Goal: Task Accomplishment & Management: Use online tool/utility

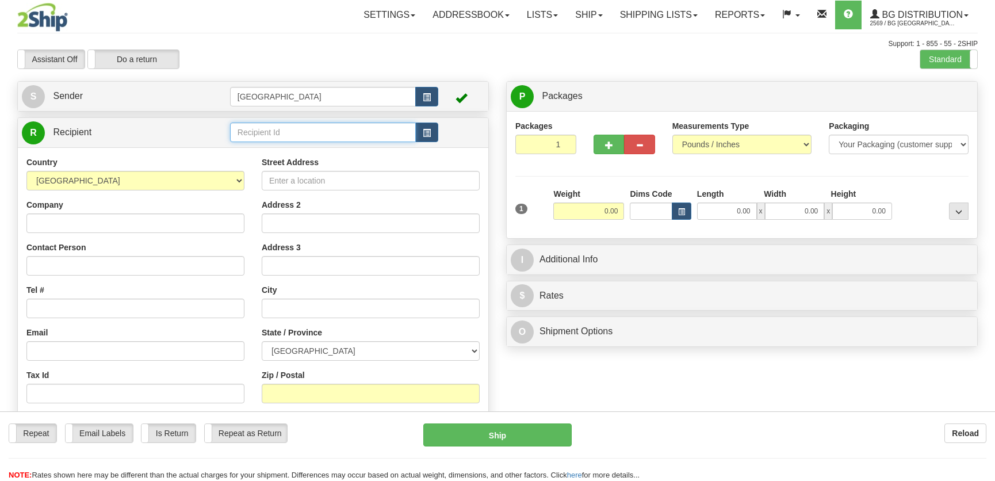
click at [279, 123] on input "text" at bounding box center [323, 132] width 186 height 20
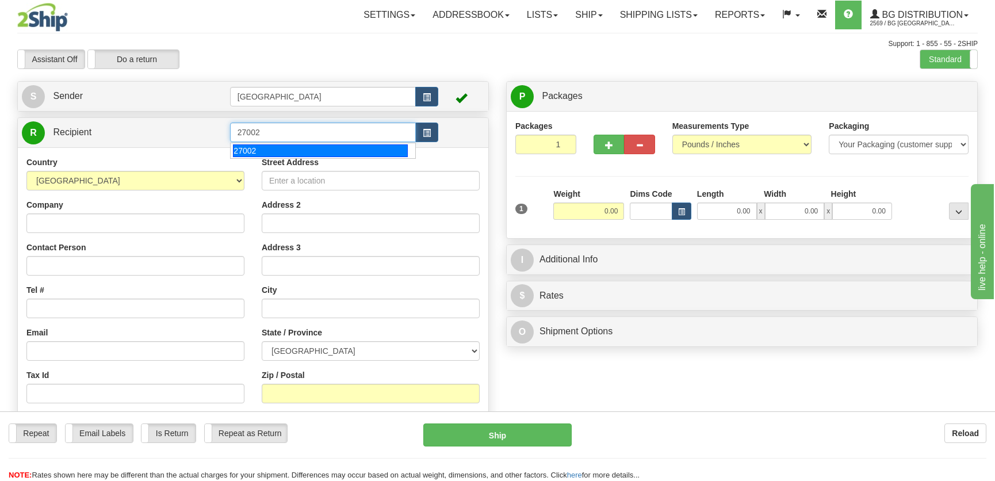
click at [309, 156] on div "27002" at bounding box center [320, 150] width 174 height 13
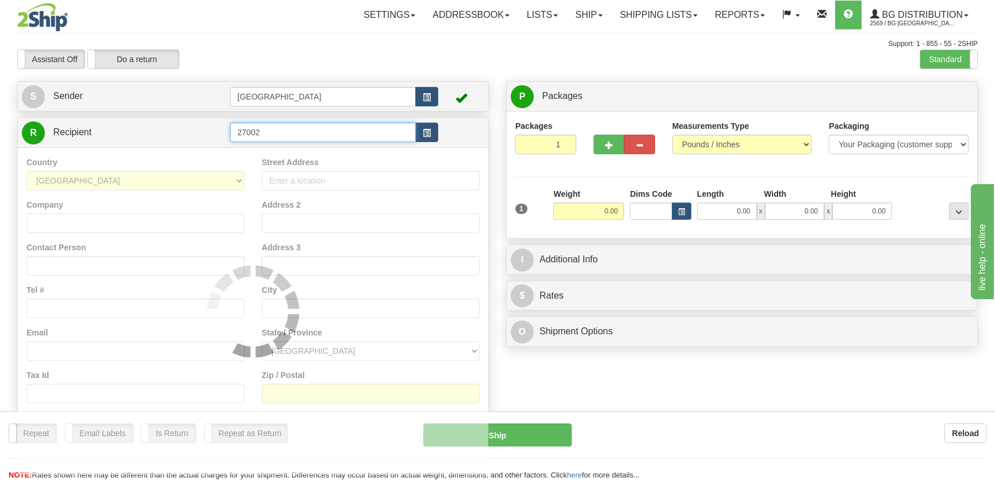
type input "27002"
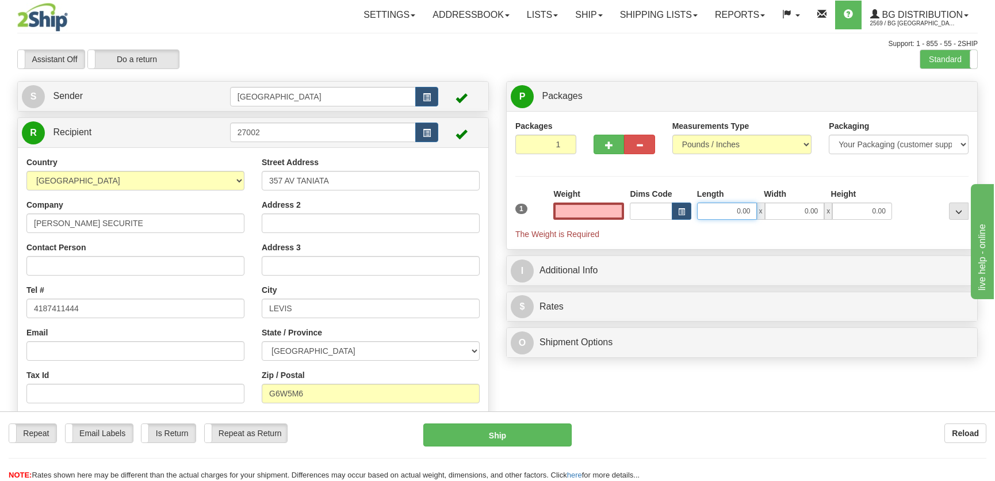
type input "0.00"
click at [735, 204] on input "0.00" at bounding box center [727, 210] width 60 height 17
type input "12.00"
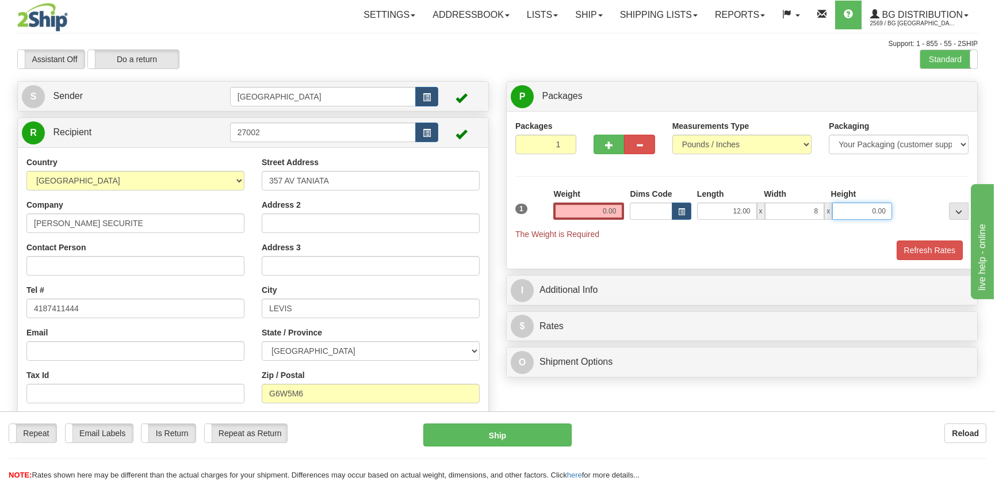
type input "8.00"
type input "7.00"
click at [602, 208] on input "0.00" at bounding box center [588, 210] width 71 height 17
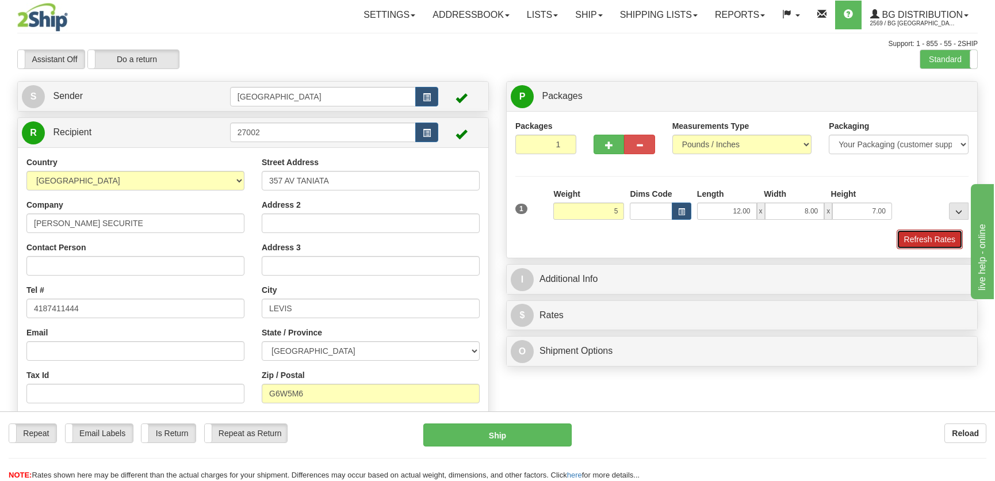
click at [938, 238] on button "Refresh Rates" at bounding box center [929, 239] width 66 height 20
type input "5.00"
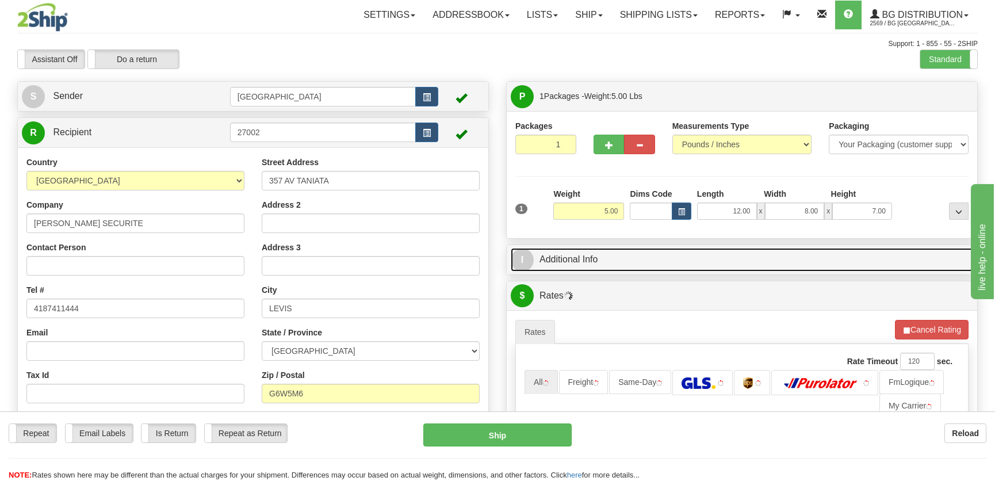
click at [903, 254] on link "I Additional Info" at bounding box center [742, 260] width 462 height 24
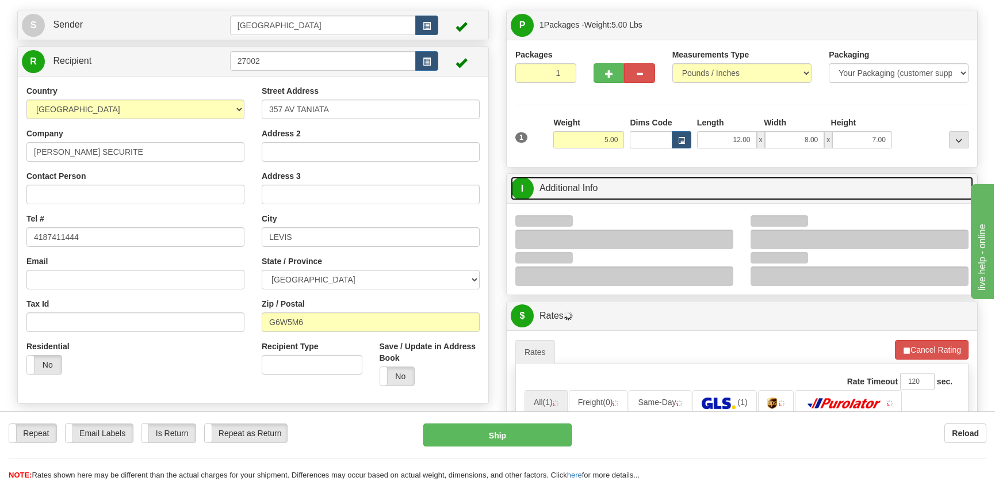
scroll to position [104, 0]
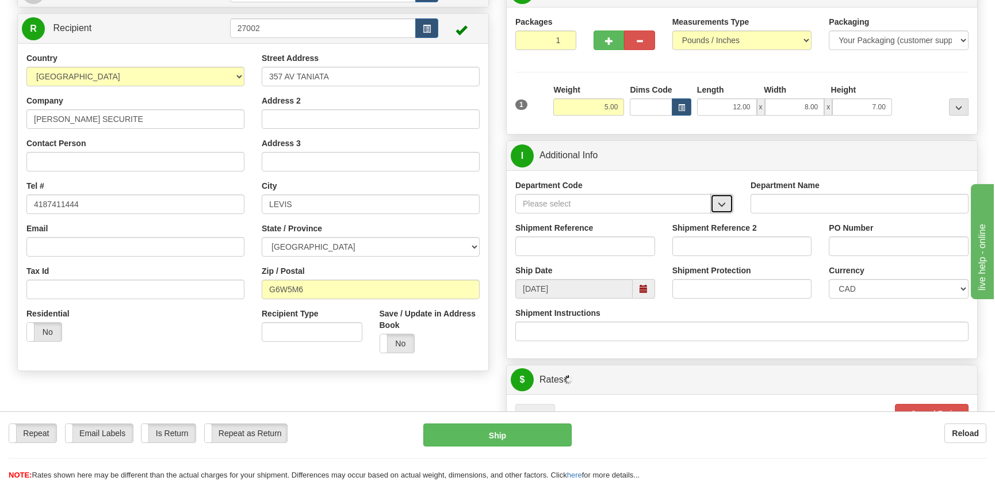
click at [727, 201] on button "button" at bounding box center [721, 204] width 23 height 20
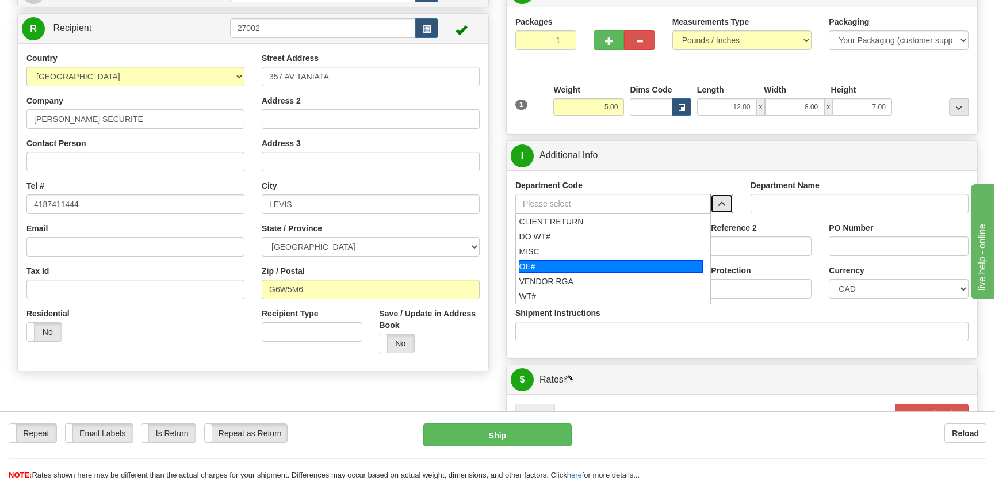
click at [581, 264] on div "OE#" at bounding box center [611, 266] width 185 height 13
type input "OE#"
type input "ORDERS"
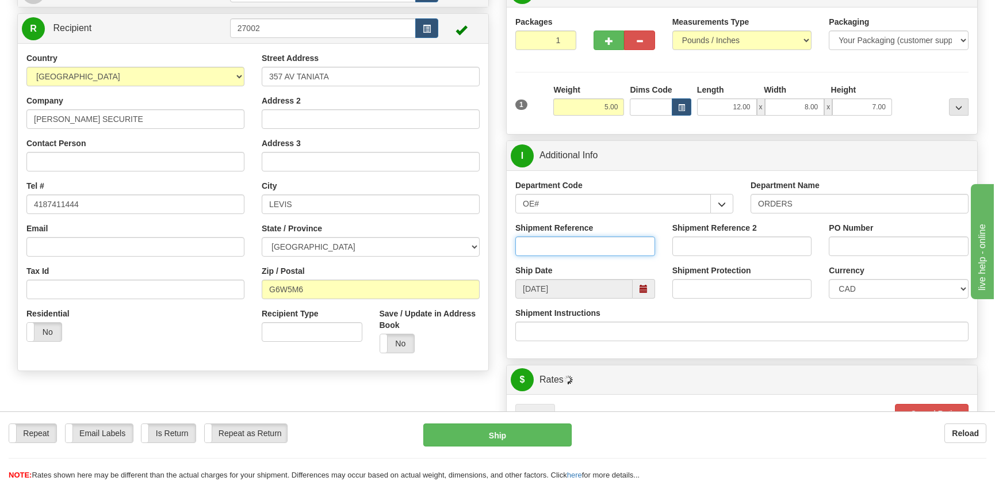
click at [585, 251] on input "Shipment Reference" at bounding box center [585, 246] width 140 height 20
type input "50322697-00"
click at [848, 239] on input "PO Number" at bounding box center [899, 246] width 140 height 20
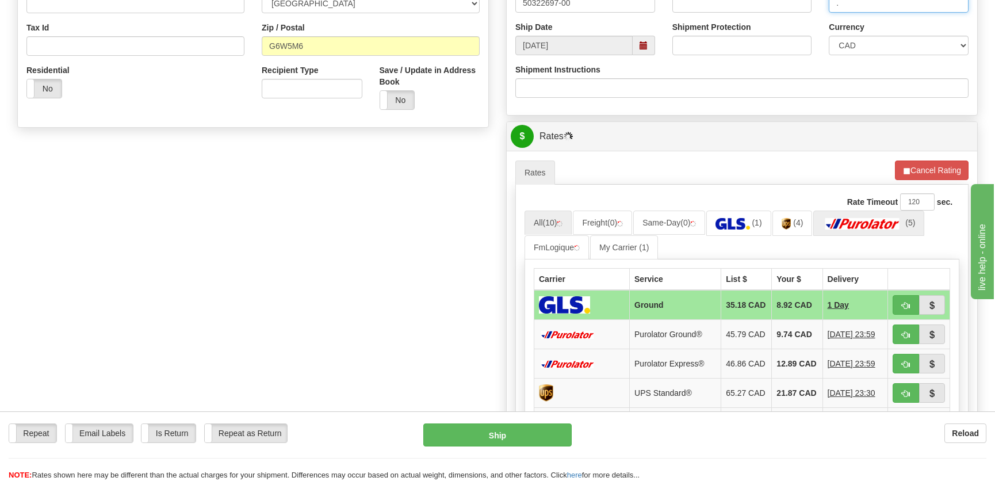
scroll to position [366, 0]
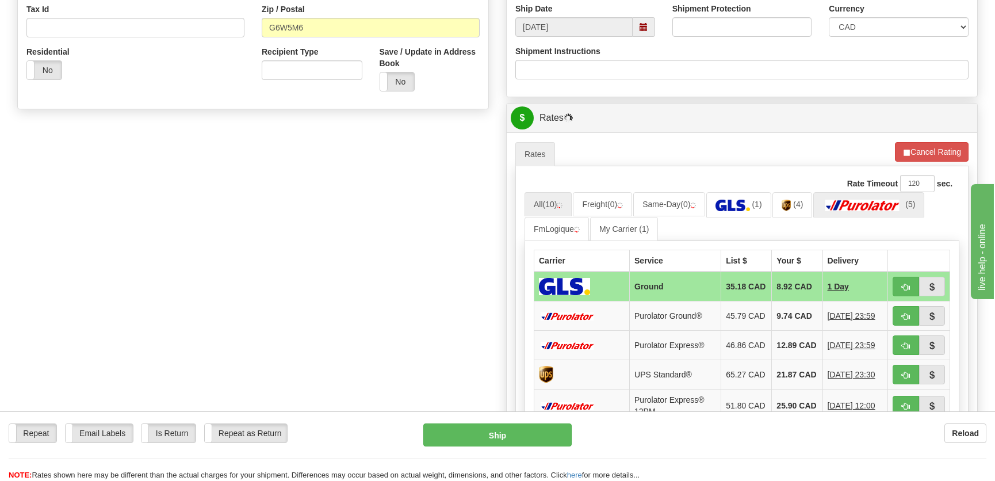
type input "."
click at [848, 198] on link "(5)" at bounding box center [868, 204] width 111 height 25
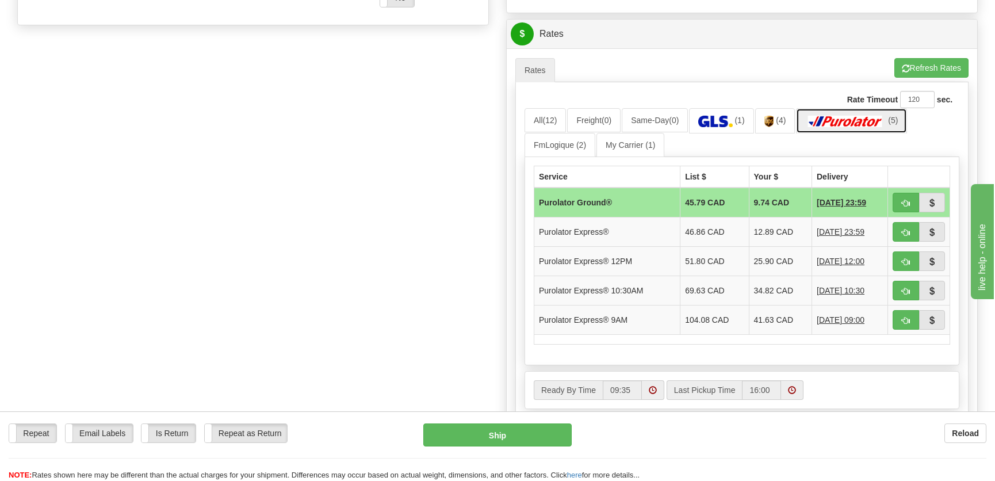
scroll to position [470, 0]
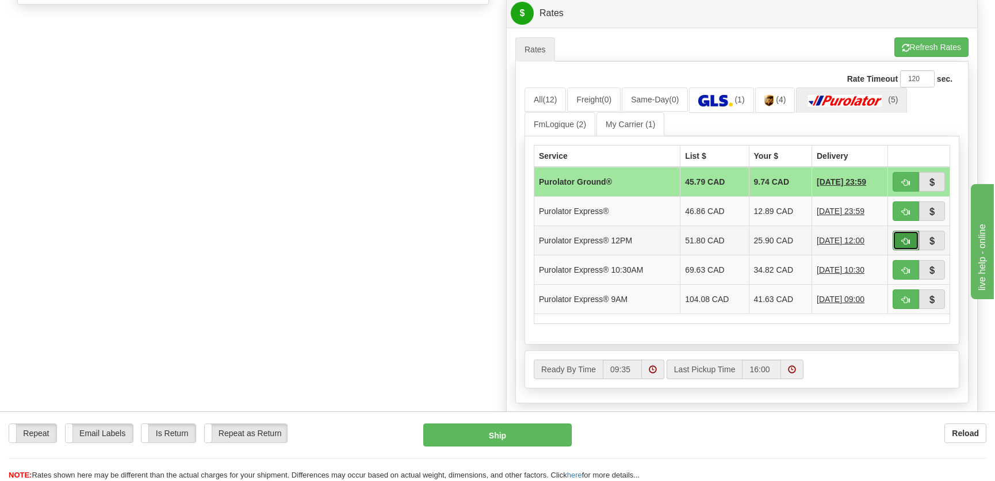
click at [896, 237] on button "button" at bounding box center [905, 241] width 26 height 20
type input "204"
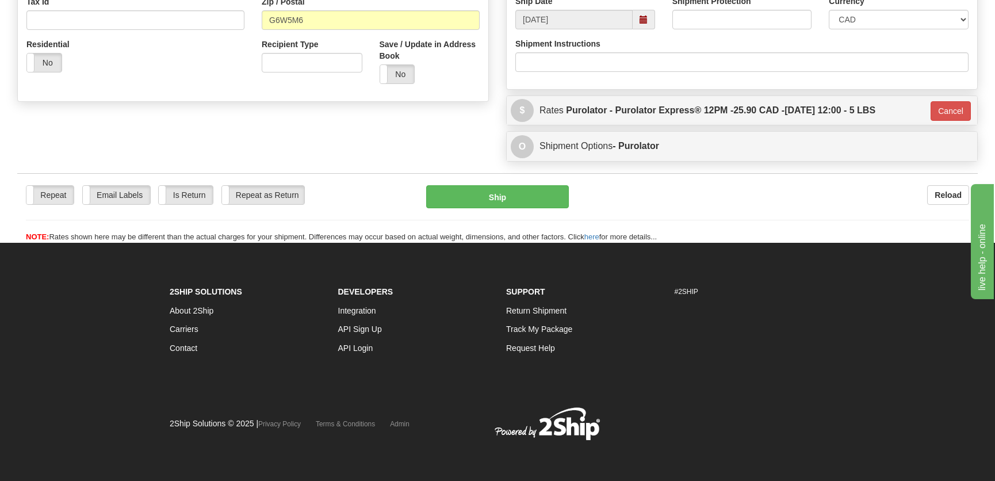
scroll to position [373, 0]
click at [967, 116] on button "Cancel" at bounding box center [950, 111] width 40 height 20
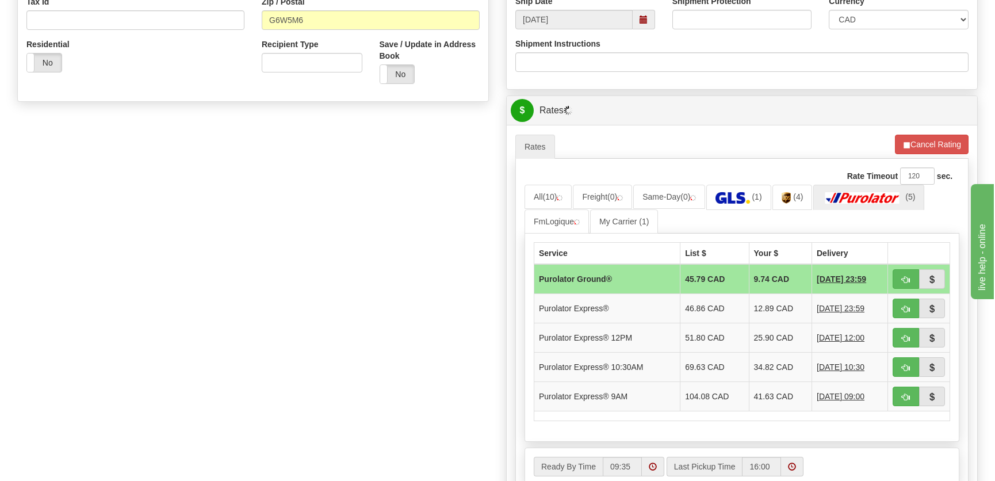
click at [931, 155] on ul "Rates Pickup Refresh Rates Cancel Rating" at bounding box center [741, 147] width 453 height 24
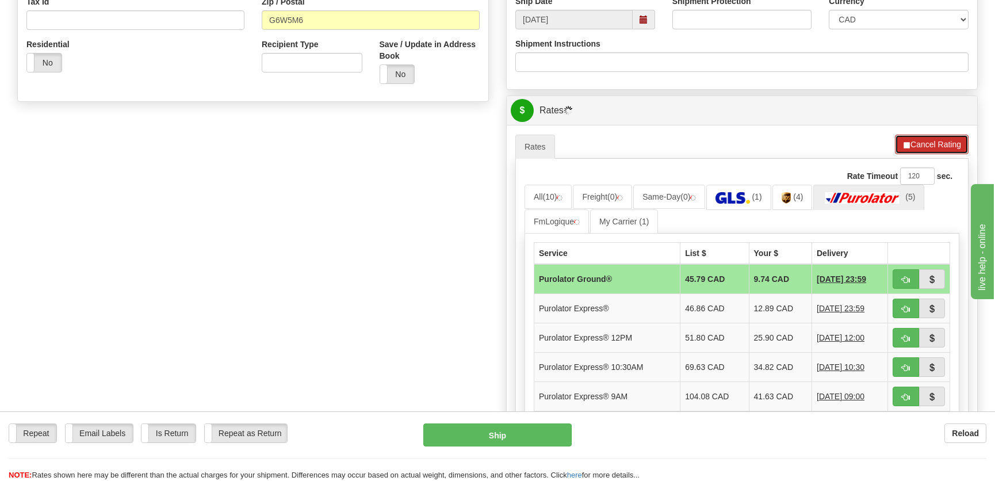
click at [933, 150] on button "Cancel Rating" at bounding box center [932, 145] width 74 height 20
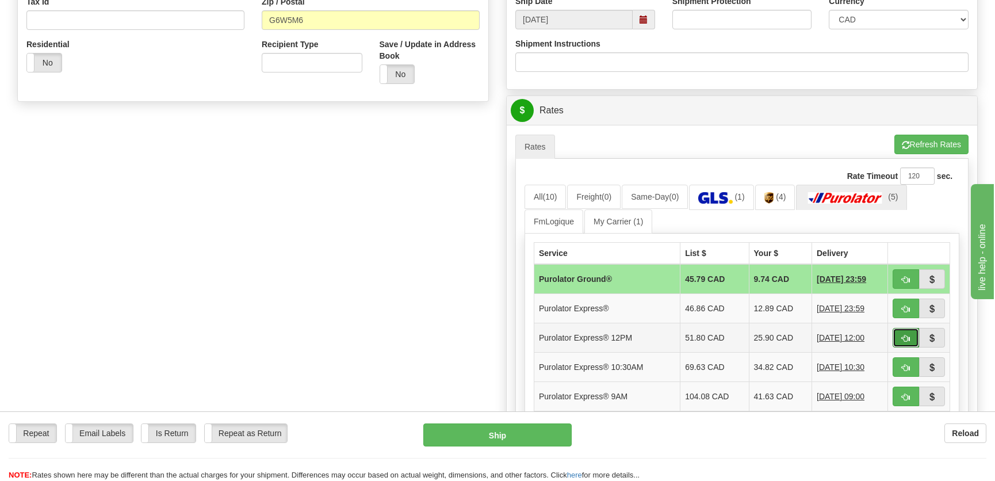
click at [905, 339] on span "button" at bounding box center [906, 338] width 8 height 7
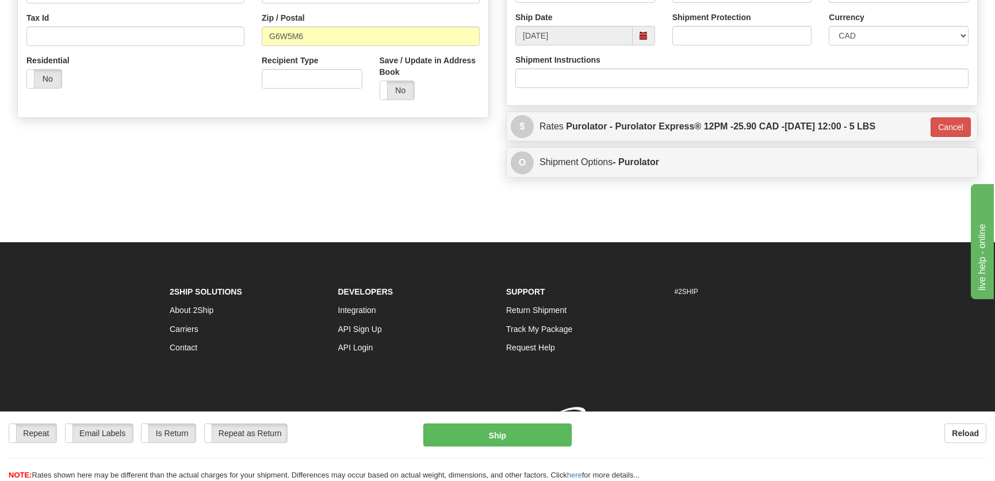
type input "204"
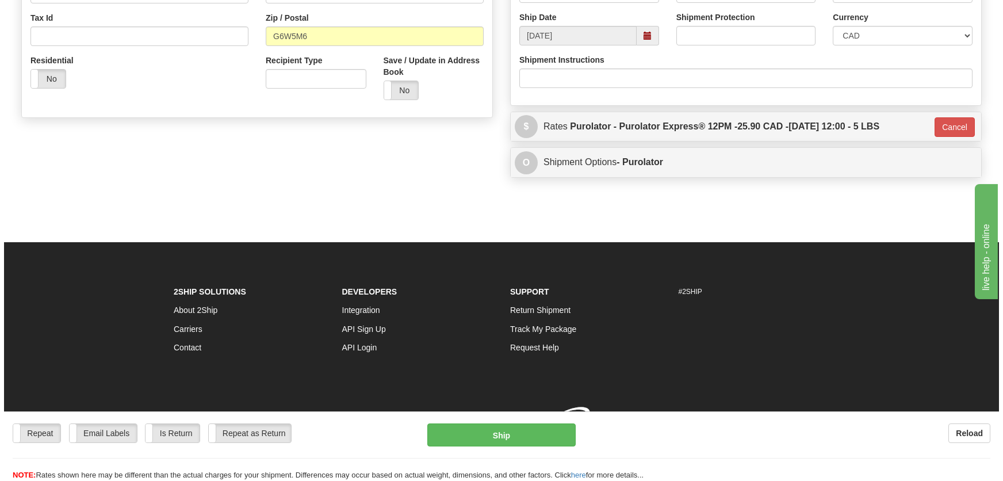
scroll to position [370, 0]
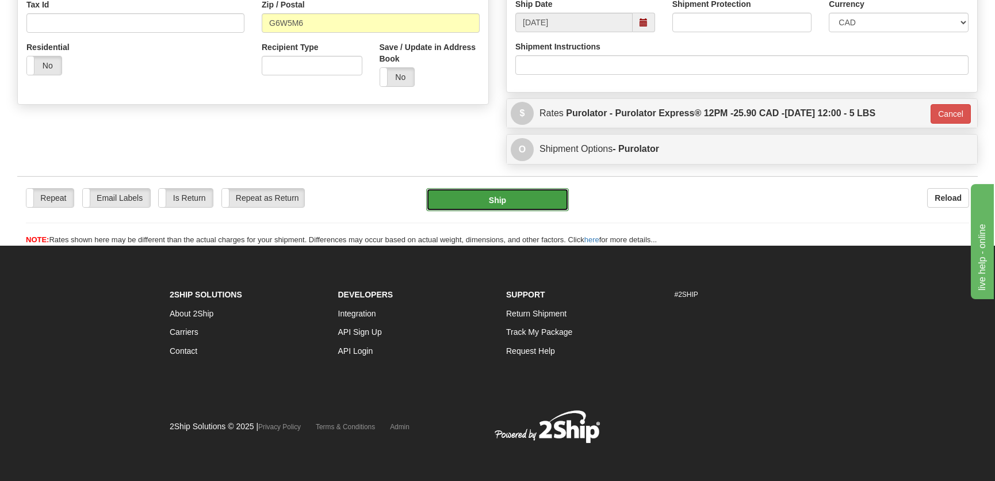
click at [511, 207] on button "Ship" at bounding box center [497, 199] width 143 height 23
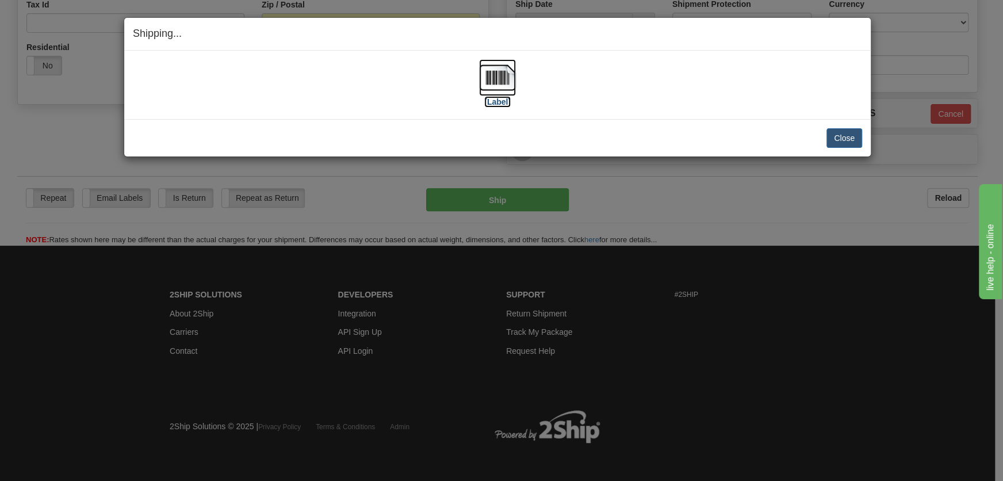
click at [493, 71] on img at bounding box center [497, 77] width 37 height 37
click at [838, 132] on button "Close" at bounding box center [844, 138] width 36 height 20
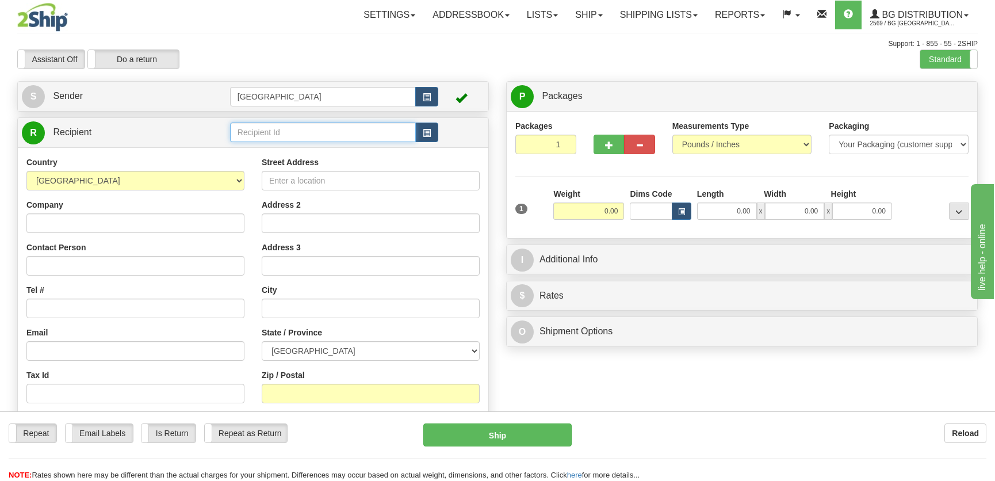
click at [299, 132] on input "text" at bounding box center [323, 132] width 186 height 20
click at [312, 147] on div "1009" at bounding box center [320, 150] width 174 height 13
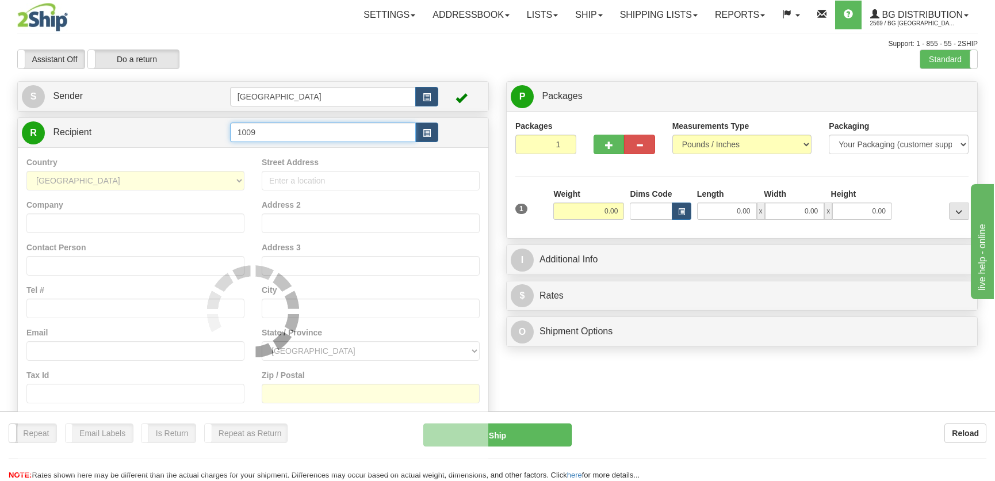
type input "1009"
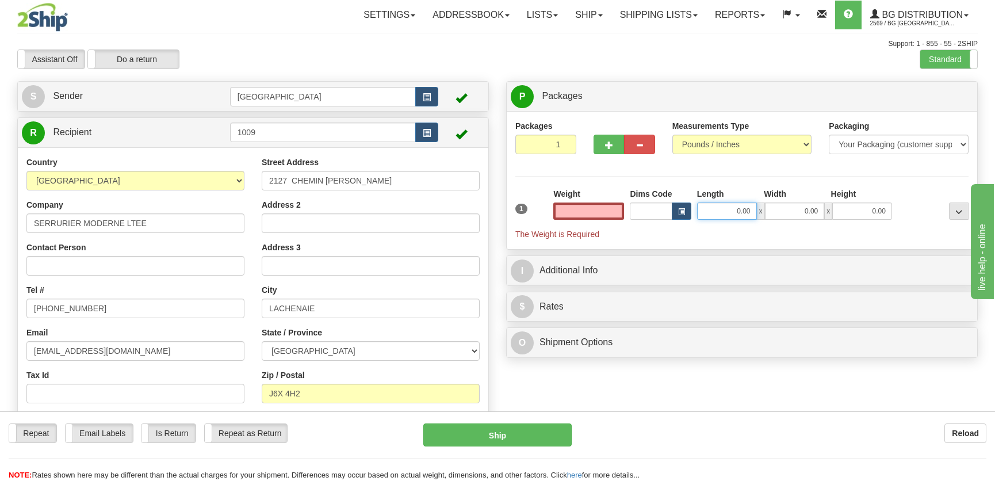
click at [752, 213] on input "0.00" at bounding box center [727, 210] width 60 height 17
type input "0.00"
type input "11.00"
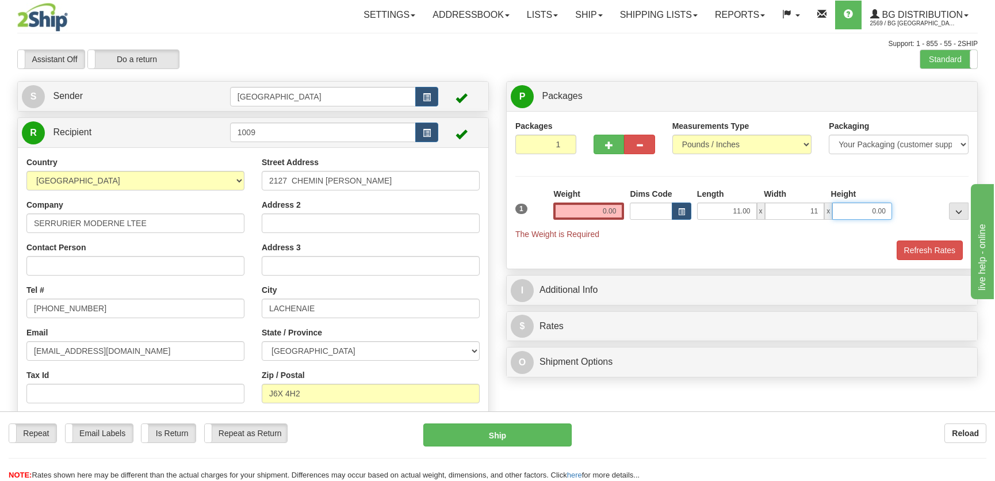
type input "11.00"
type input "5.00"
click at [615, 204] on input "0.00" at bounding box center [588, 210] width 71 height 17
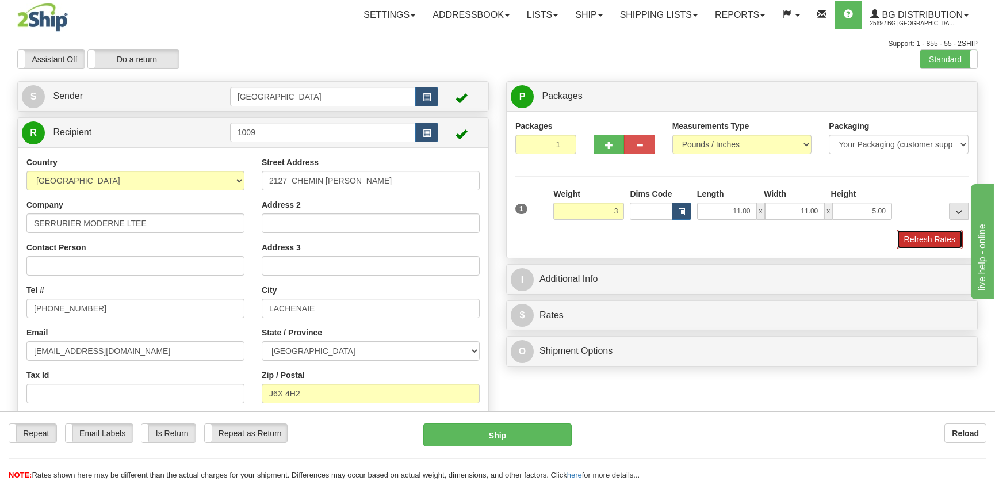
click at [908, 237] on button "Refresh Rates" at bounding box center [929, 239] width 66 height 20
type input "3.00"
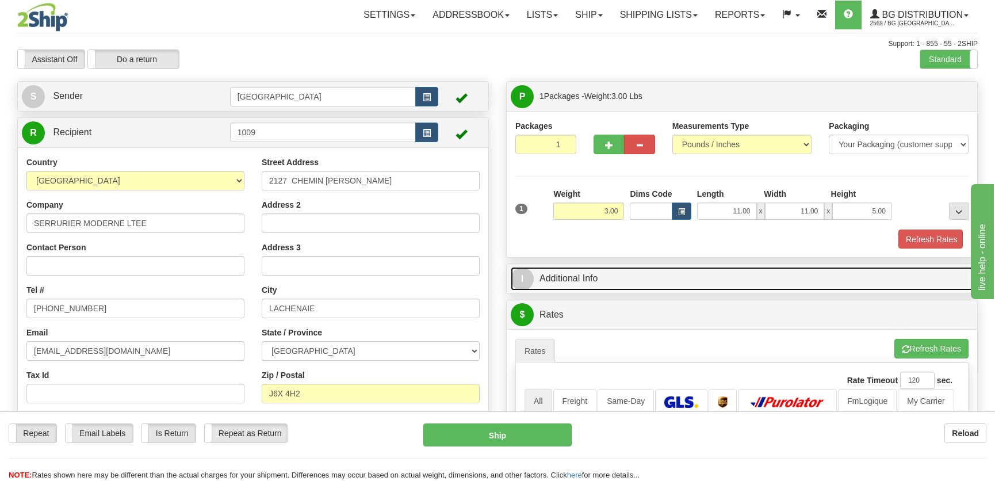
click at [862, 267] on link "I Additional Info" at bounding box center [742, 279] width 462 height 24
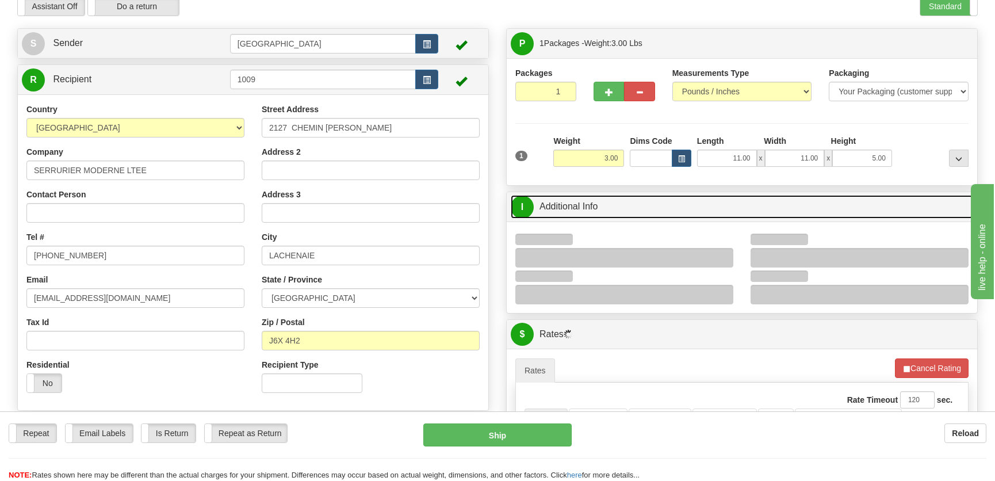
scroll to position [104, 0]
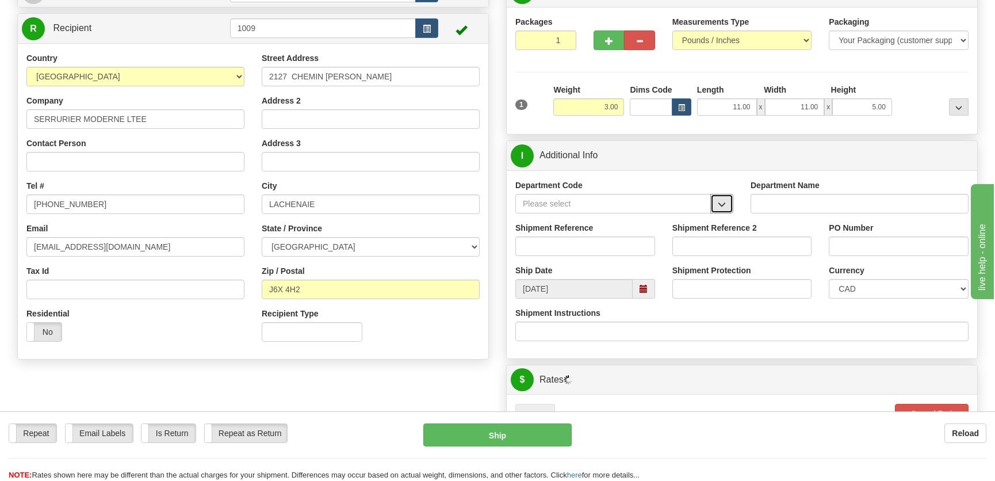
click at [720, 196] on button "button" at bounding box center [721, 204] width 23 height 20
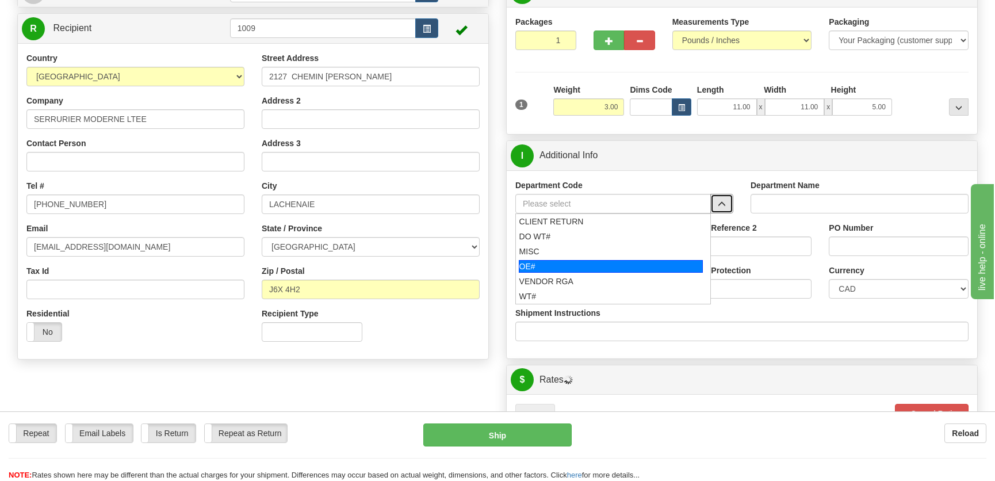
click at [586, 267] on div "OE#" at bounding box center [611, 266] width 185 height 13
type input "OE#"
type input "ORDERS"
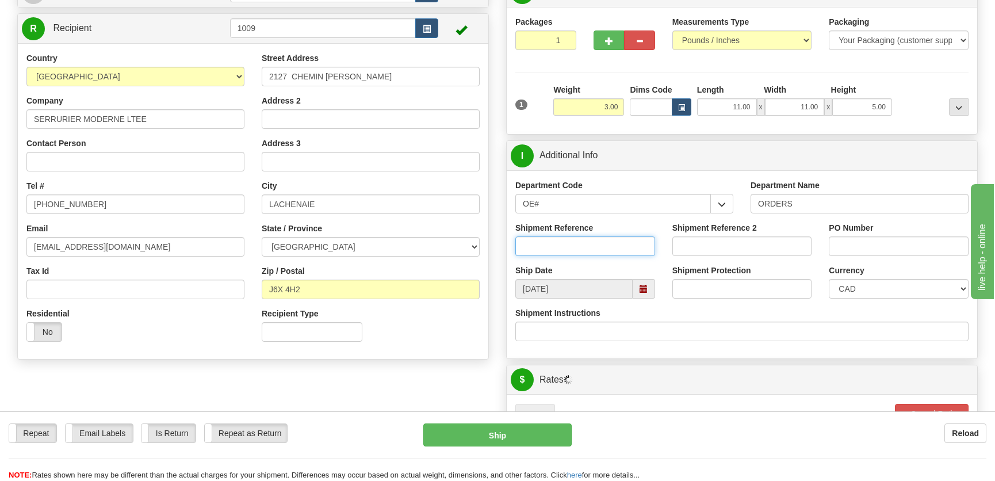
click at [603, 242] on input "Shipment Reference" at bounding box center [585, 246] width 140 height 20
type input "50322689-00"
click at [860, 239] on input "PO Number" at bounding box center [899, 246] width 140 height 20
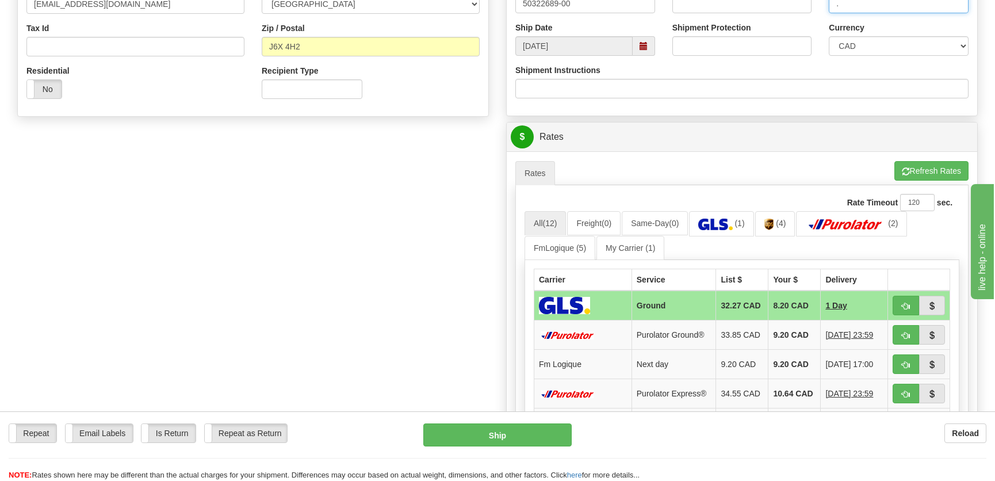
scroll to position [366, 0]
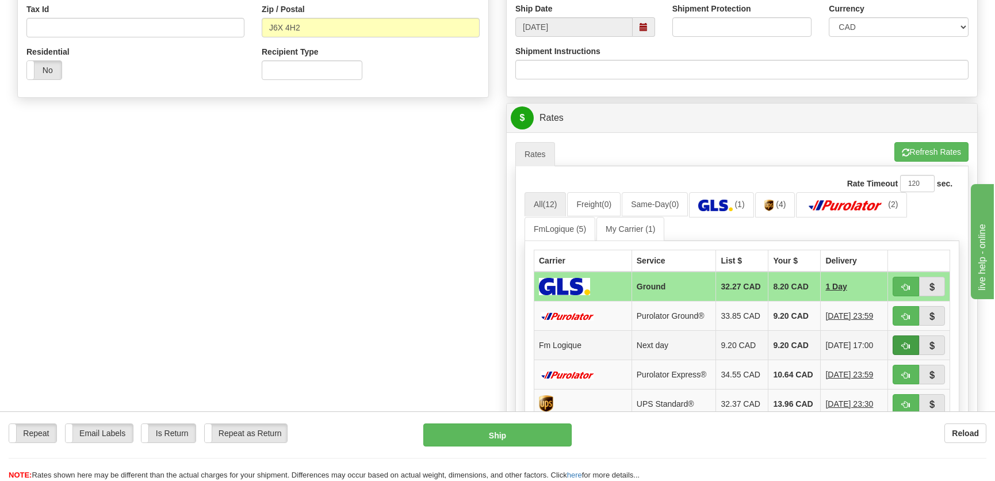
type input "."
click at [898, 343] on button "button" at bounding box center [905, 345] width 26 height 20
type input "jour"
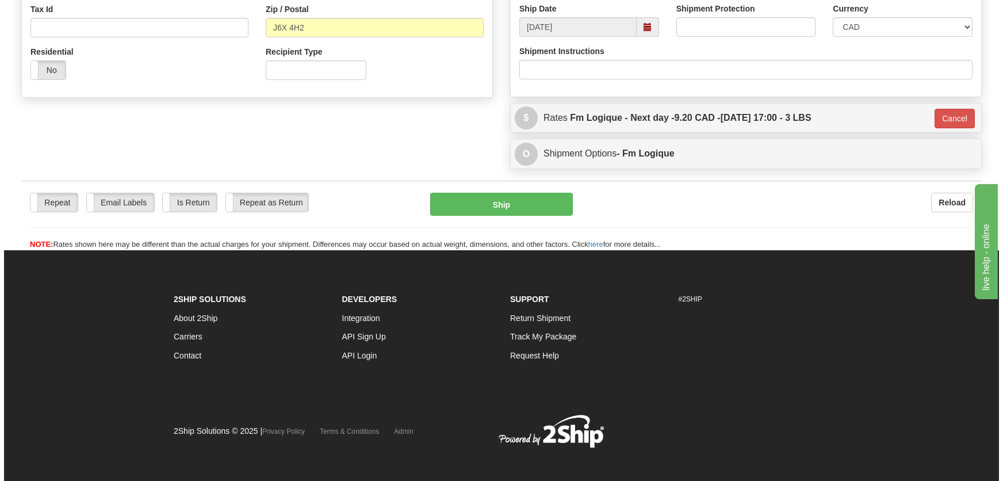
scroll to position [362, 0]
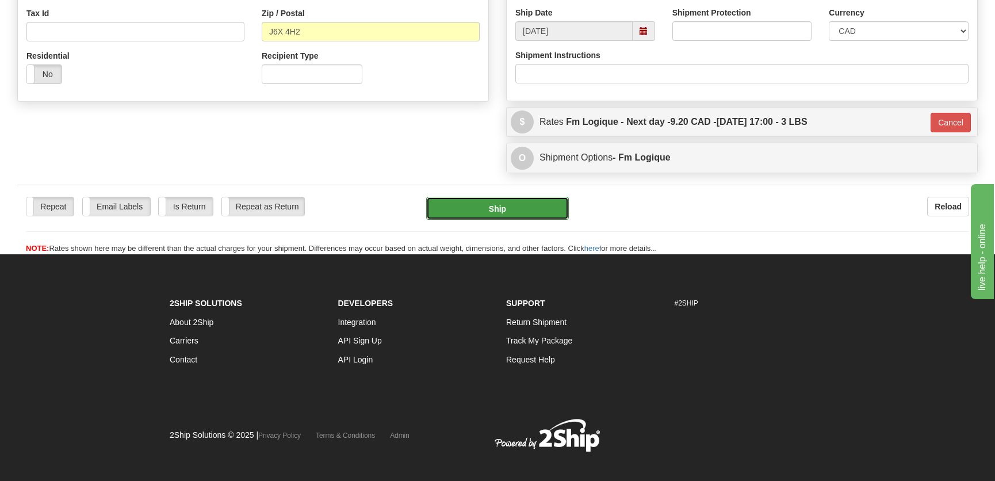
click at [510, 206] on button "Ship" at bounding box center [497, 208] width 143 height 23
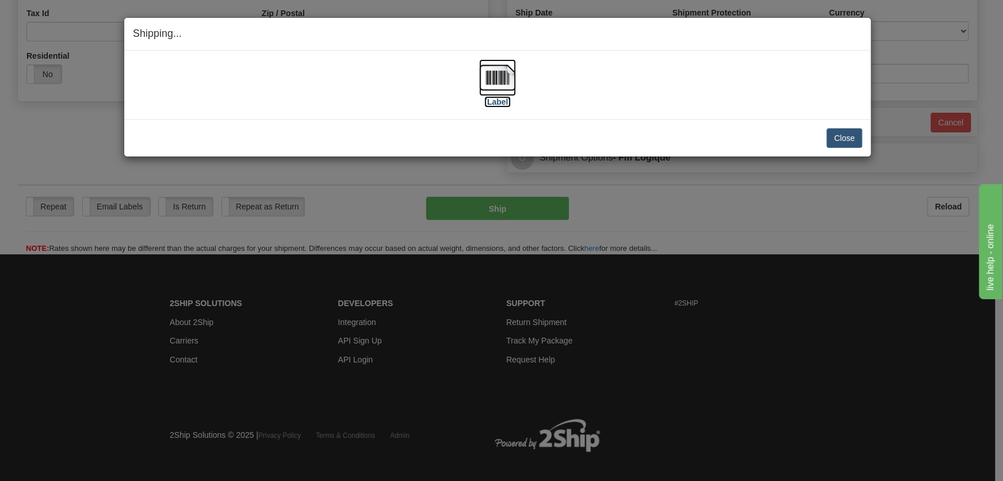
click at [505, 93] on img at bounding box center [497, 77] width 37 height 37
click at [852, 131] on button "Close" at bounding box center [844, 138] width 36 height 20
